Goal: Transaction & Acquisition: Subscribe to service/newsletter

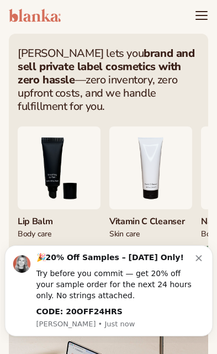
scroll to position [482, 0]
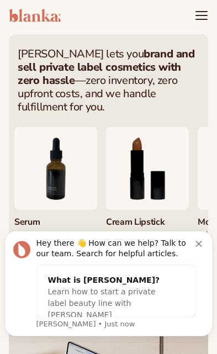
click at [38, 221] on div "Serum" at bounding box center [55, 219] width 83 height 18
click at [49, 174] on img "7 / 9" at bounding box center [55, 168] width 83 height 83
click at [39, 254] on div "$32 PROFIT" at bounding box center [41, 254] width 55 height 17
click at [44, 172] on img "7 / 9" at bounding box center [55, 168] width 83 height 83
click at [101, 290] on link "VIEW PRODUCTS" at bounding box center [108, 289] width 181 height 26
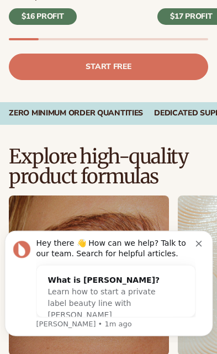
scroll to position [531, 0]
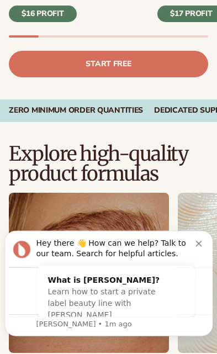
click at [198, 243] on icon "Dismiss notification" at bounding box center [198, 243] width 6 height 6
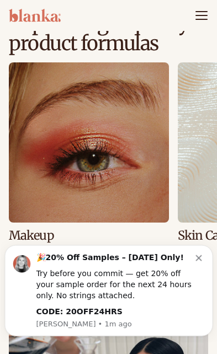
scroll to position [656, 0]
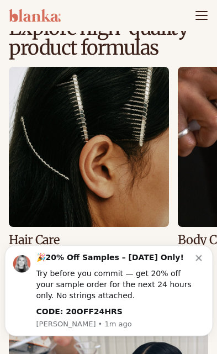
click at [3, 149] on div "Explore high-quality product formulas view full catalog Makeup Skin Care Hair C…" at bounding box center [108, 153] width 217 height 271
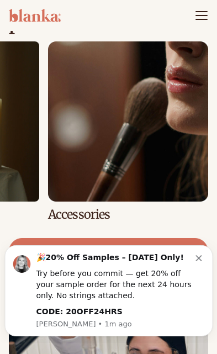
scroll to position [679, 0]
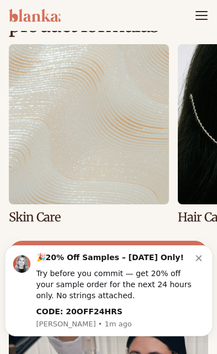
click at [56, 167] on link "2 / 8" at bounding box center [89, 133] width 160 height 179
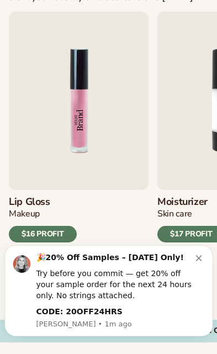
scroll to position [311, 0]
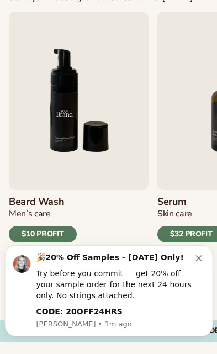
click at [109, 284] on link "Start free" at bounding box center [108, 284] width 199 height 26
